Goal: Information Seeking & Learning: Learn about a topic

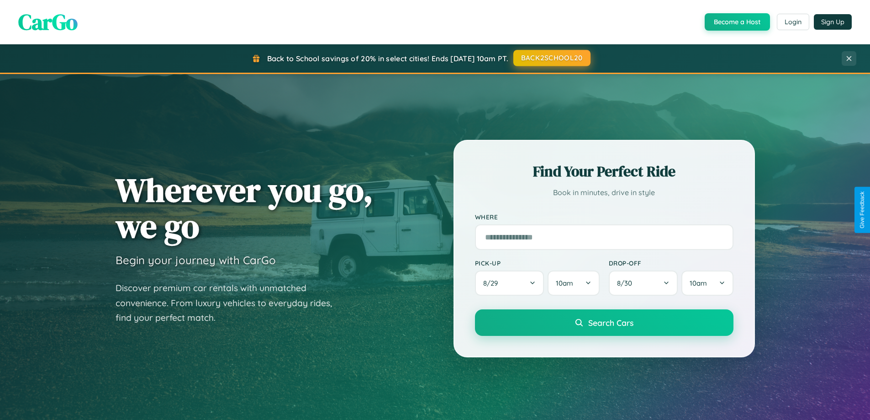
click at [551, 58] on button "BACK2SCHOOL20" at bounding box center [552, 58] width 77 height 16
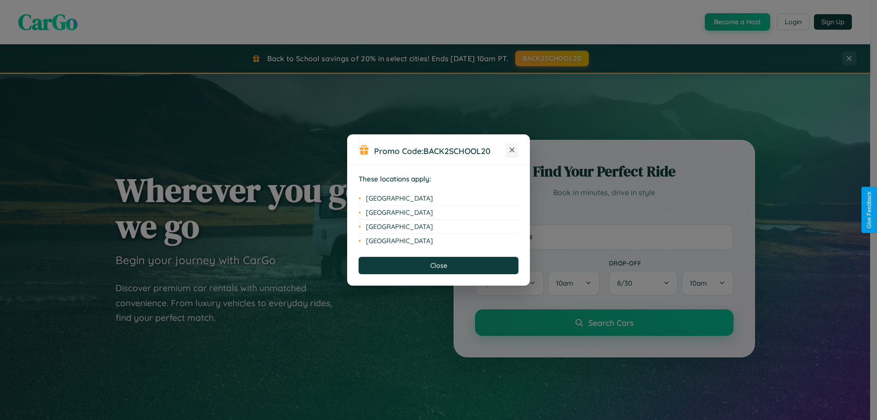
click at [512, 150] on icon at bounding box center [512, 150] width 5 height 5
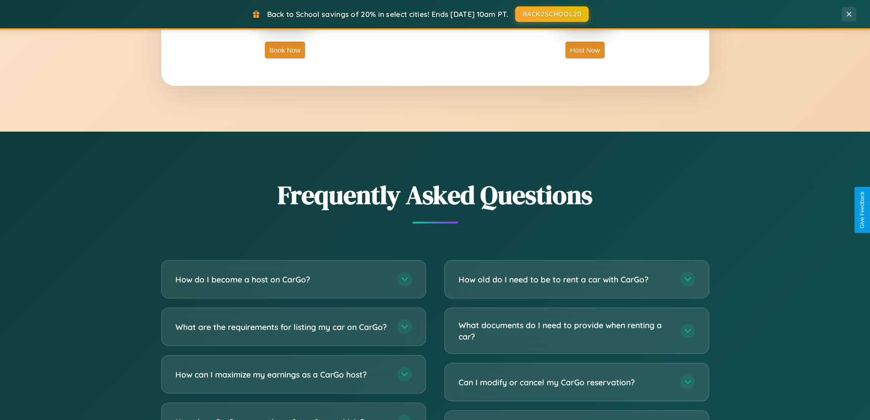
scroll to position [1758, 0]
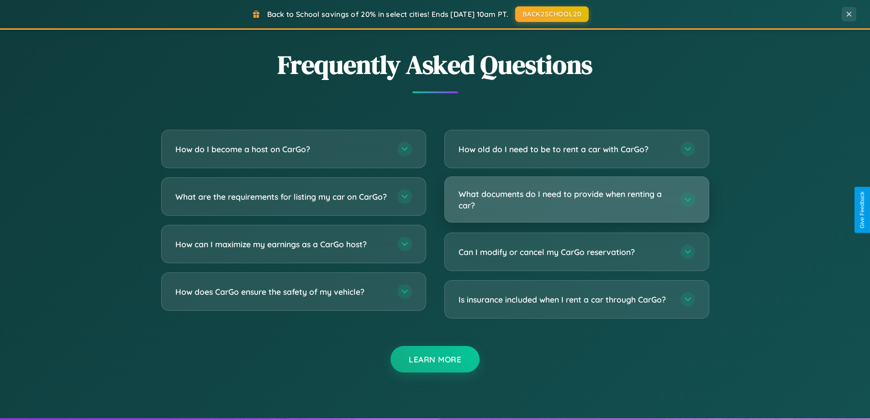
click at [577, 200] on h3 "What documents do I need to provide when renting a car?" at bounding box center [565, 199] width 213 height 22
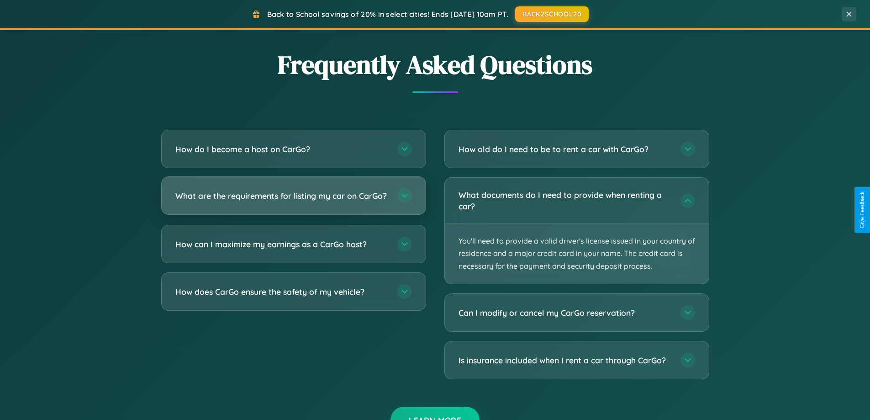
click at [293, 200] on h3 "What are the requirements for listing my car on CarGo?" at bounding box center [281, 195] width 213 height 11
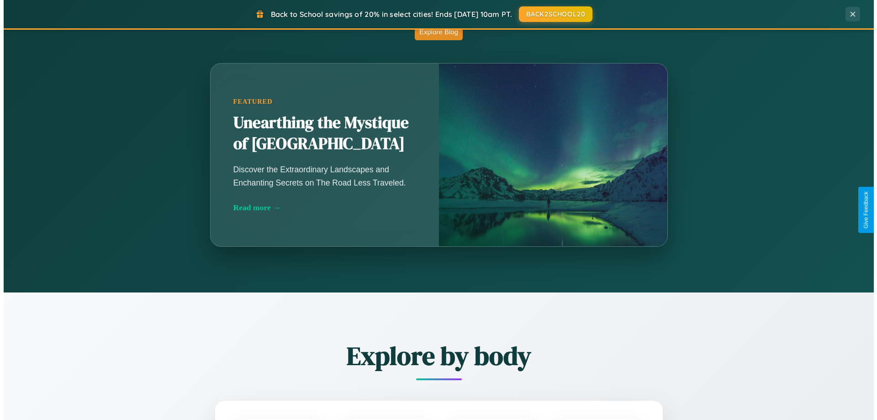
scroll to position [0, 0]
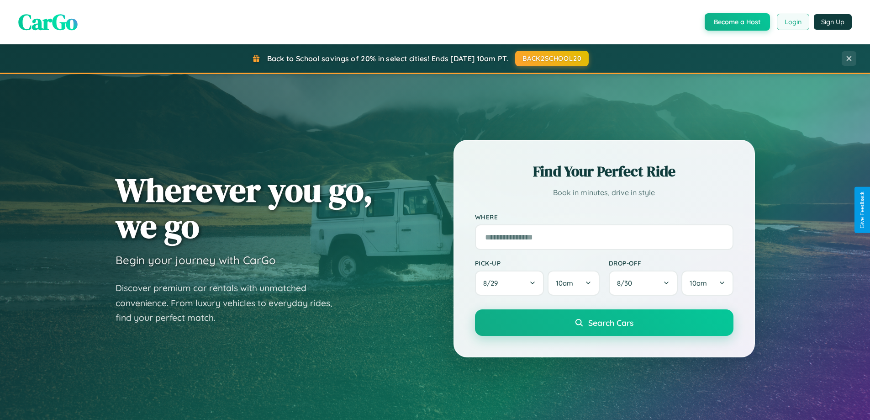
click at [793, 22] on button "Login" at bounding box center [793, 22] width 32 height 16
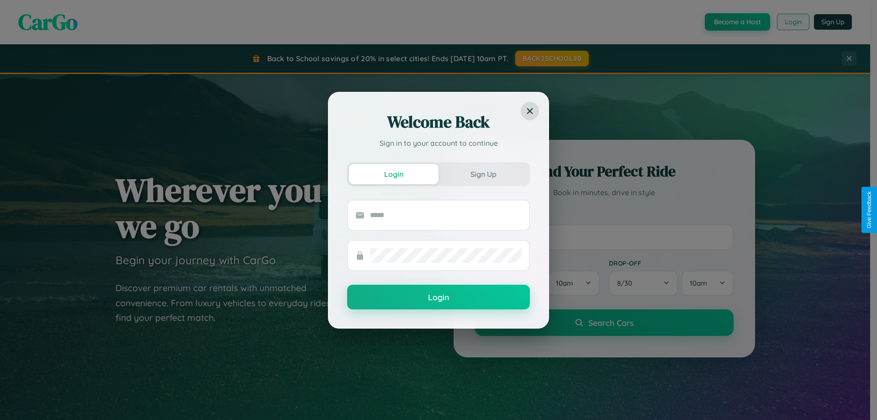
scroll to position [27, 0]
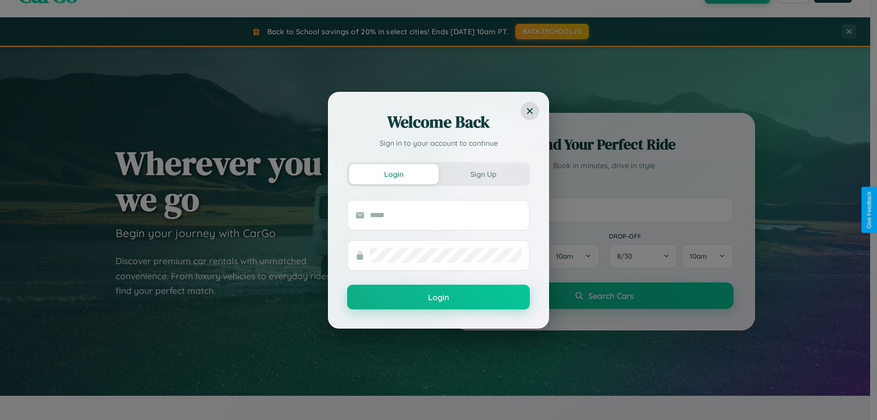
click at [604, 210] on div "Welcome Back Sign in to your account to continue Login Sign Up Login" at bounding box center [438, 210] width 877 height 420
